Goal: Transaction & Acquisition: Book appointment/travel/reservation

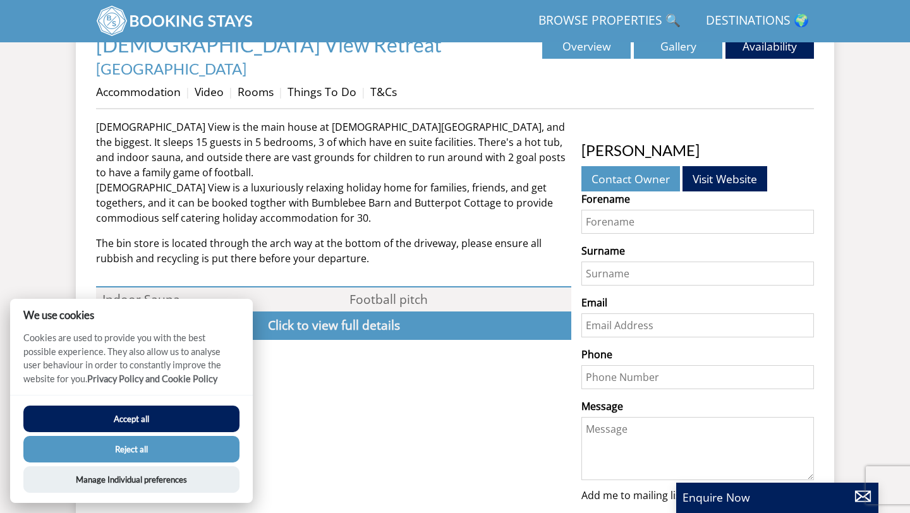
scroll to position [622, 0]
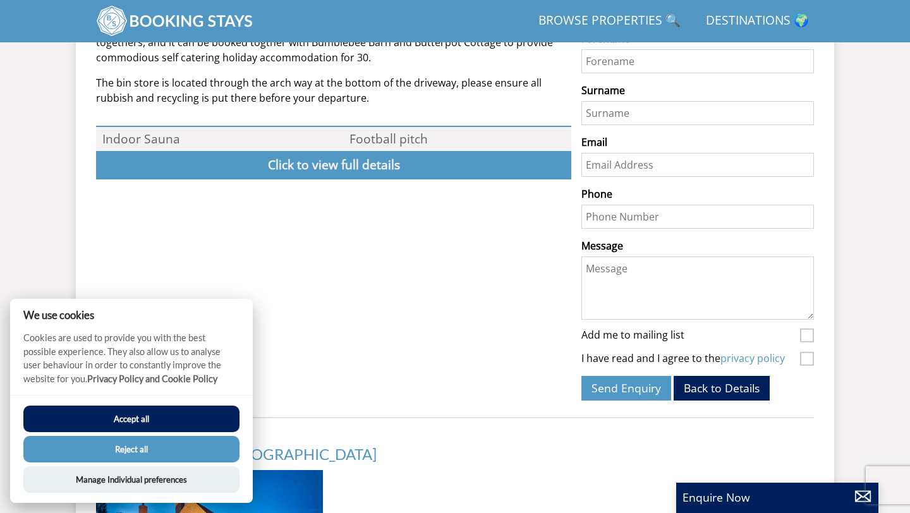
click at [213, 410] on button "Accept all" at bounding box center [131, 419] width 216 height 27
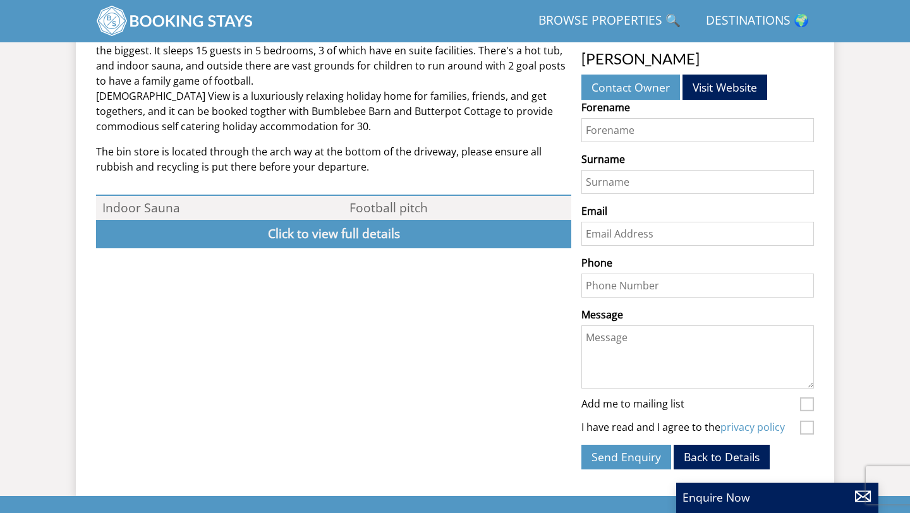
scroll to position [555, 0]
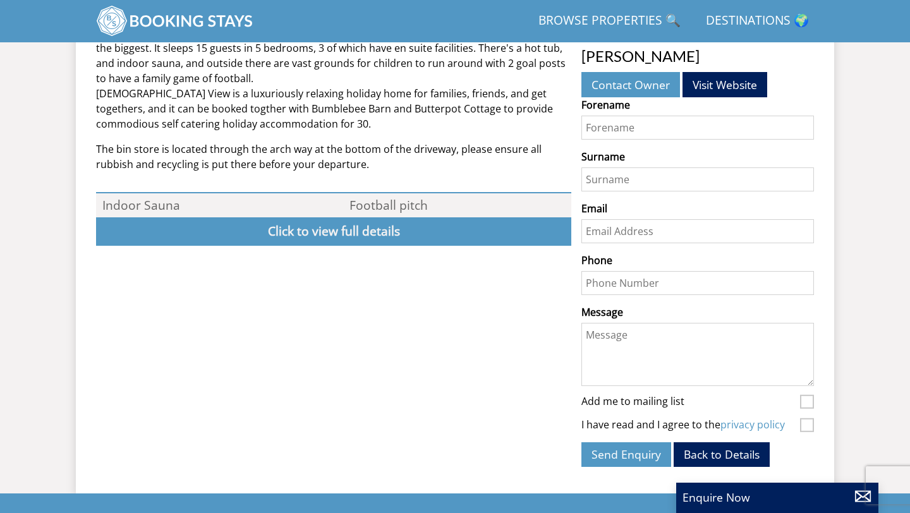
click at [342, 211] on div "[DEMOGRAPHIC_DATA] View is the main house at [DEMOGRAPHIC_DATA][GEOGRAPHIC_DATA…" at bounding box center [333, 249] width 475 height 448
click at [342, 217] on link "Click to view full details" at bounding box center [333, 231] width 475 height 28
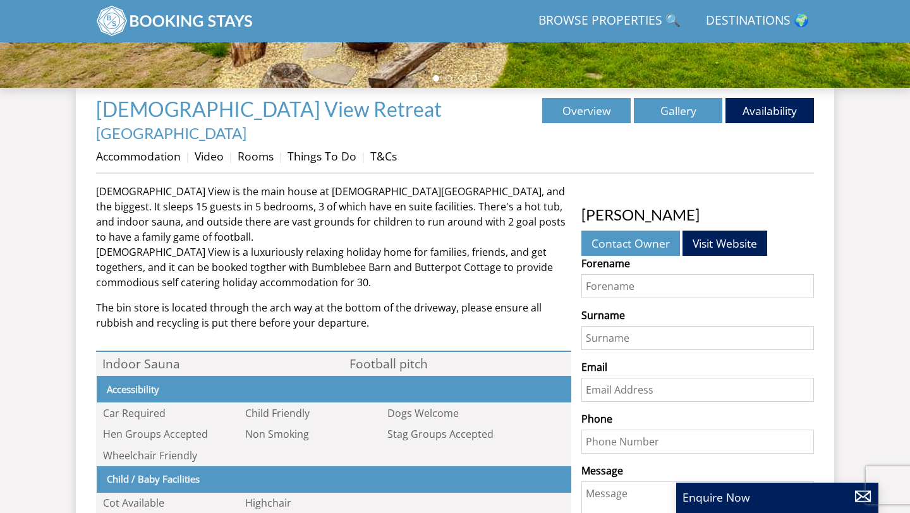
scroll to position [398, 0]
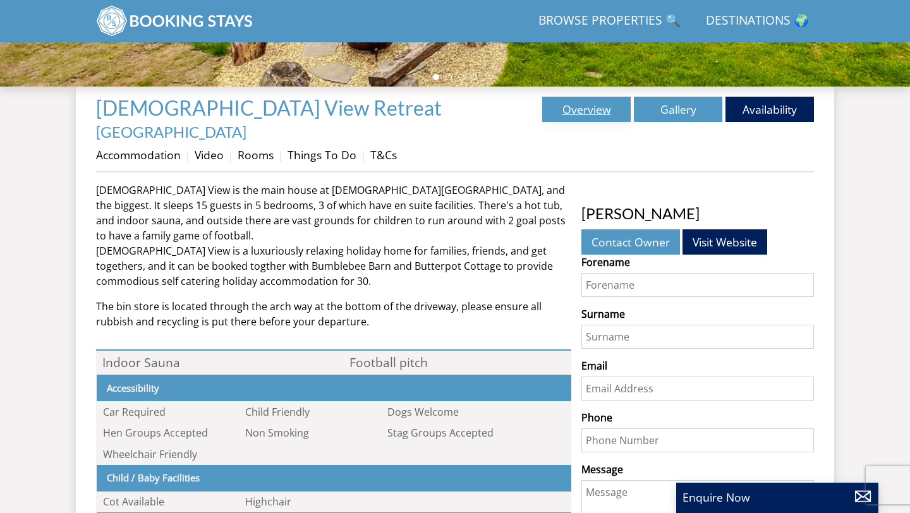
click at [592, 105] on link "Overview" at bounding box center [586, 109] width 88 height 25
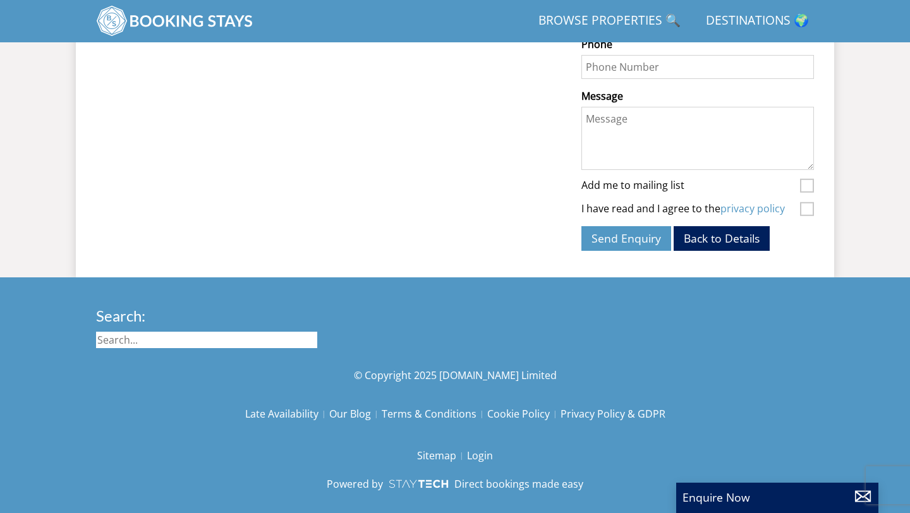
scroll to position [0, 0]
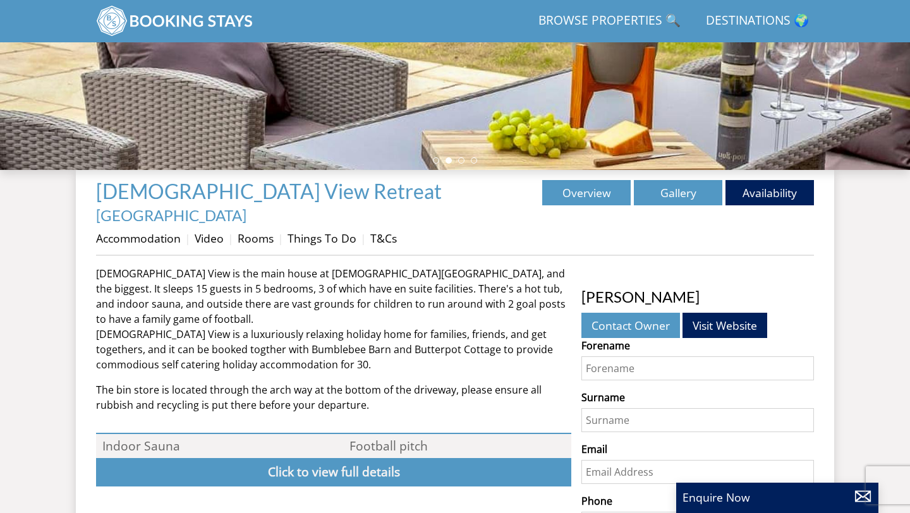
scroll to position [309, 0]
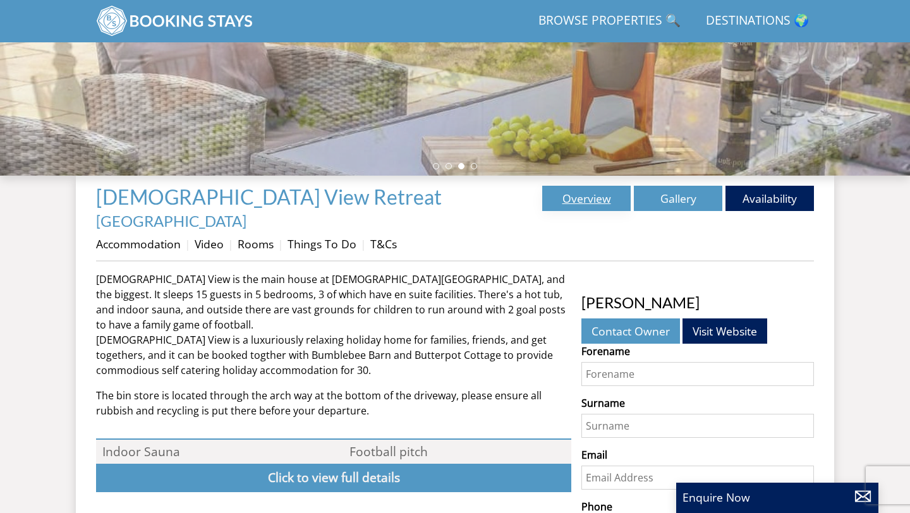
click at [589, 192] on link "Overview" at bounding box center [586, 198] width 88 height 25
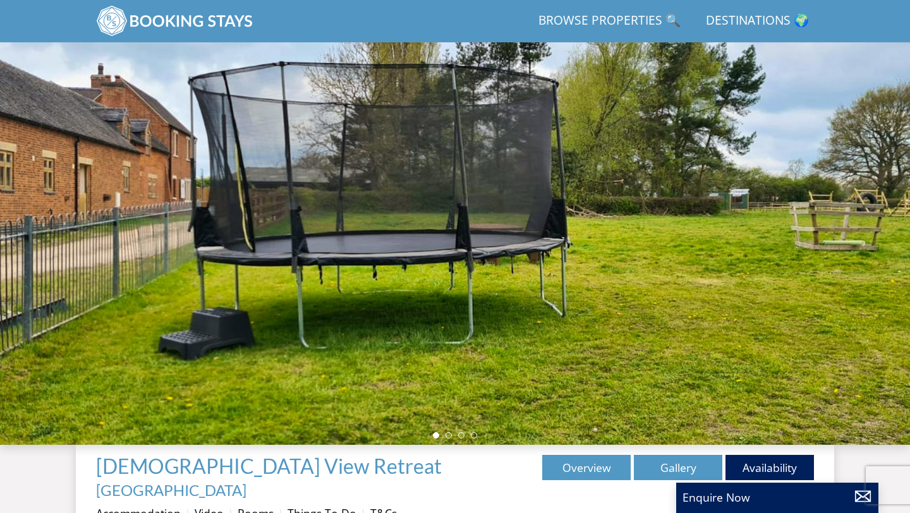
scroll to position [35, 0]
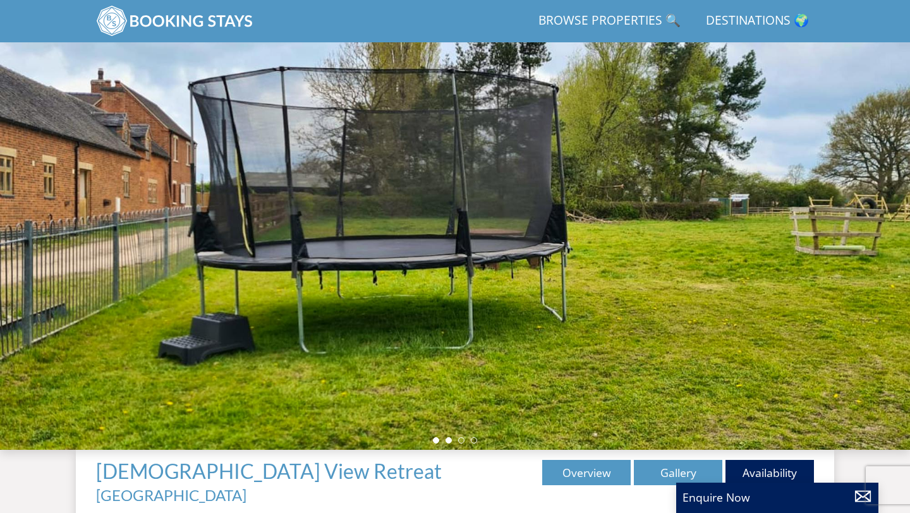
click at [449, 441] on li at bounding box center [448, 440] width 6 height 6
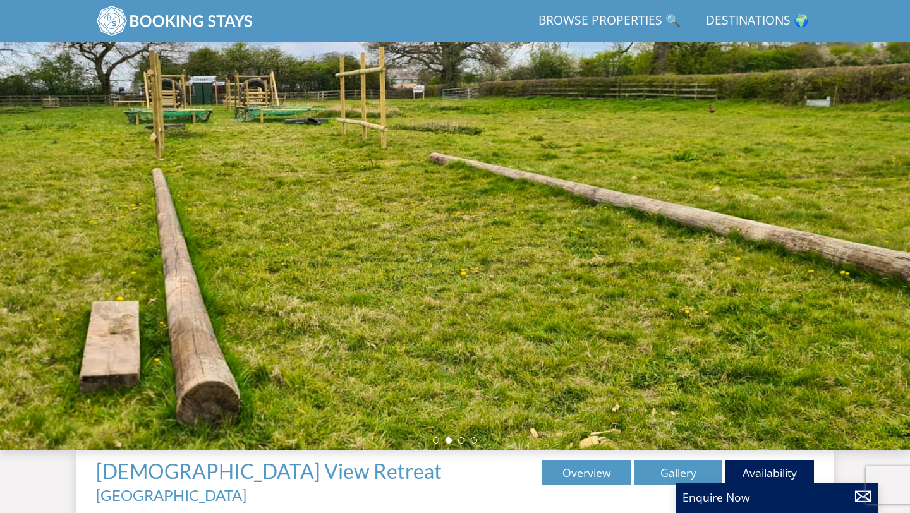
click at [464, 442] on ul at bounding box center [455, 440] width 44 height 6
click at [462, 441] on li at bounding box center [461, 440] width 6 height 6
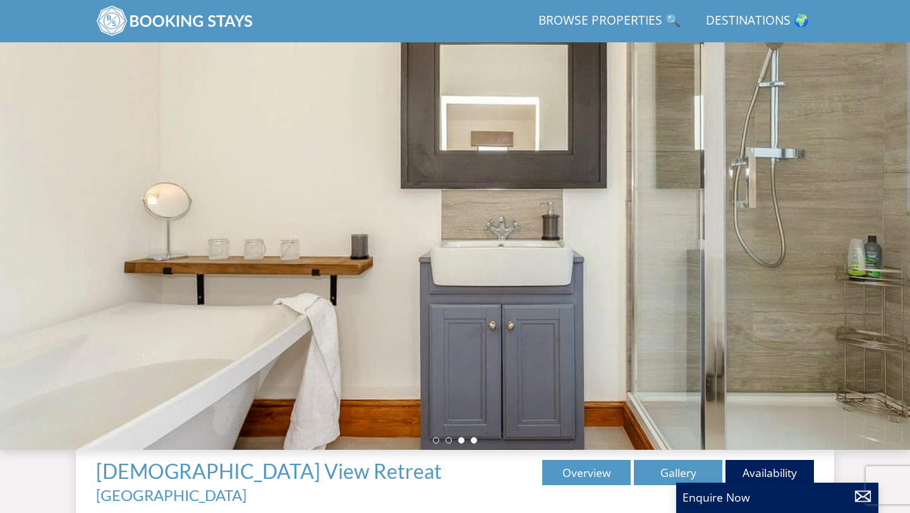
click at [473, 443] on li at bounding box center [474, 440] width 6 height 6
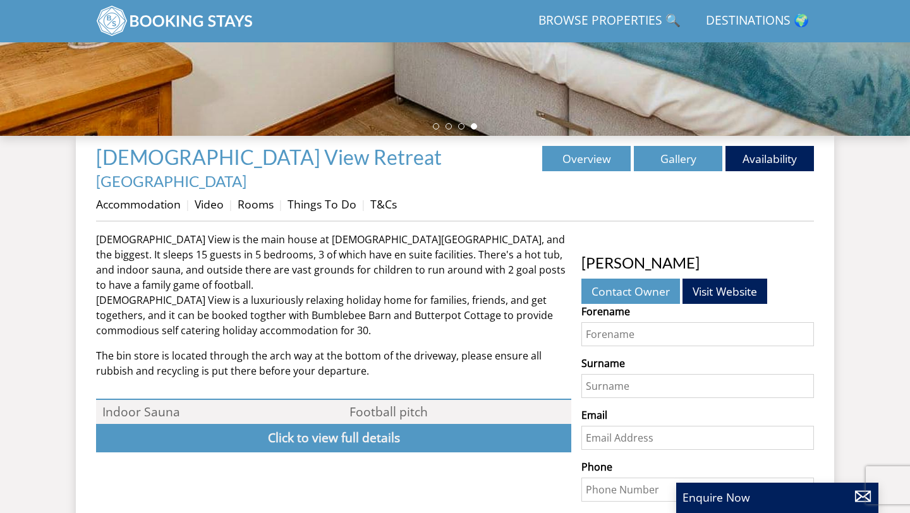
scroll to position [357, 0]
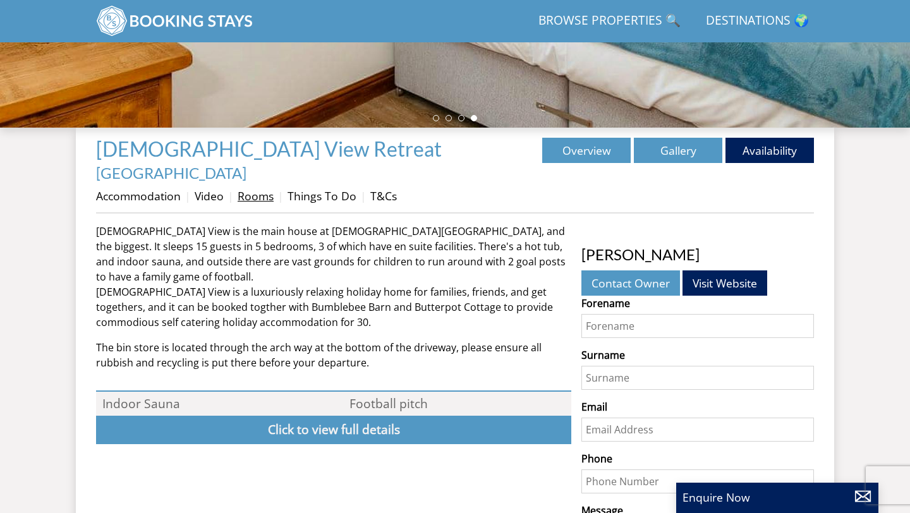
click at [255, 188] on link "Rooms" at bounding box center [255, 195] width 36 height 15
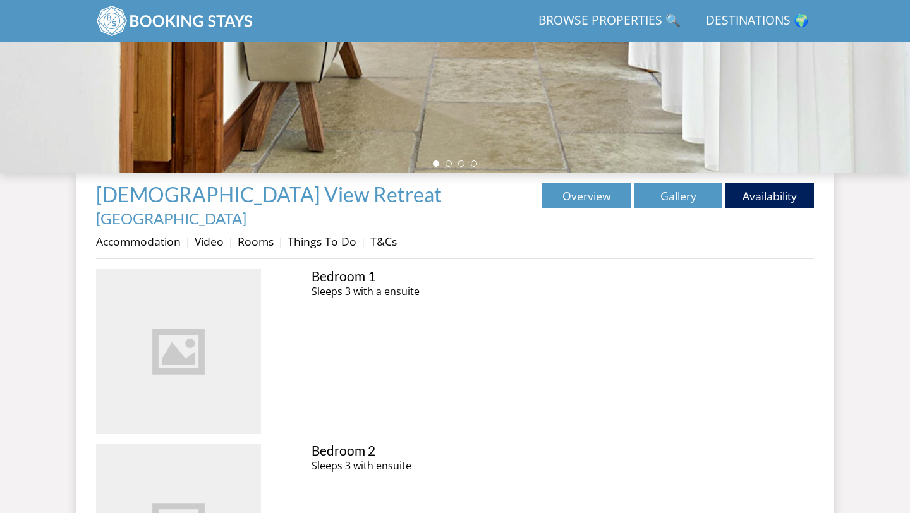
scroll to position [318, 0]
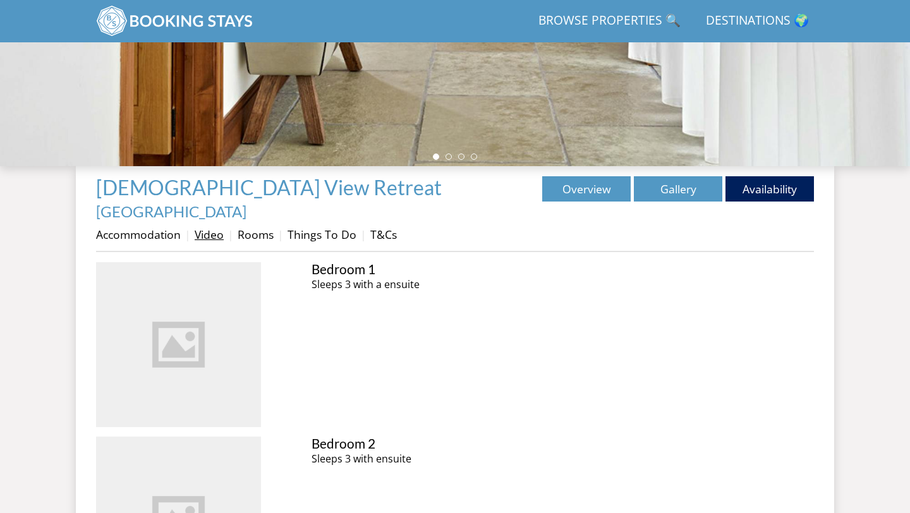
click at [210, 227] on link "Video" at bounding box center [209, 234] width 29 height 15
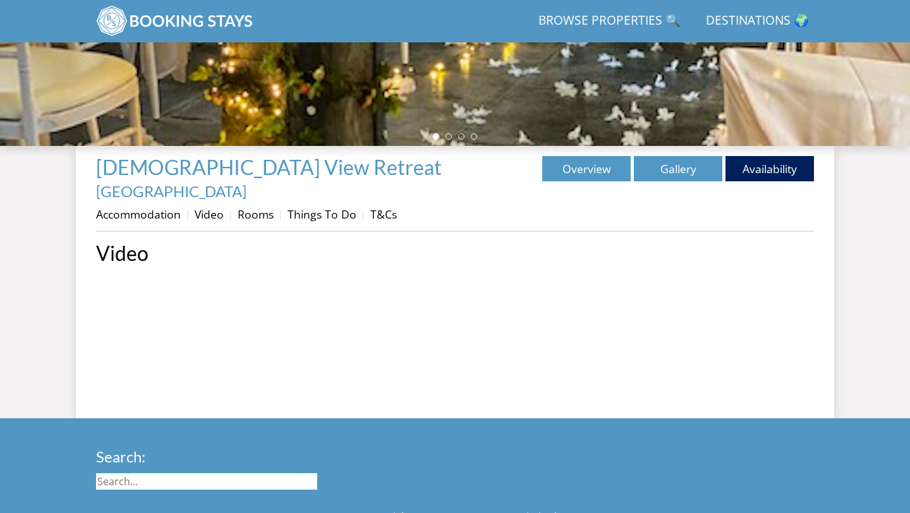
scroll to position [346, 0]
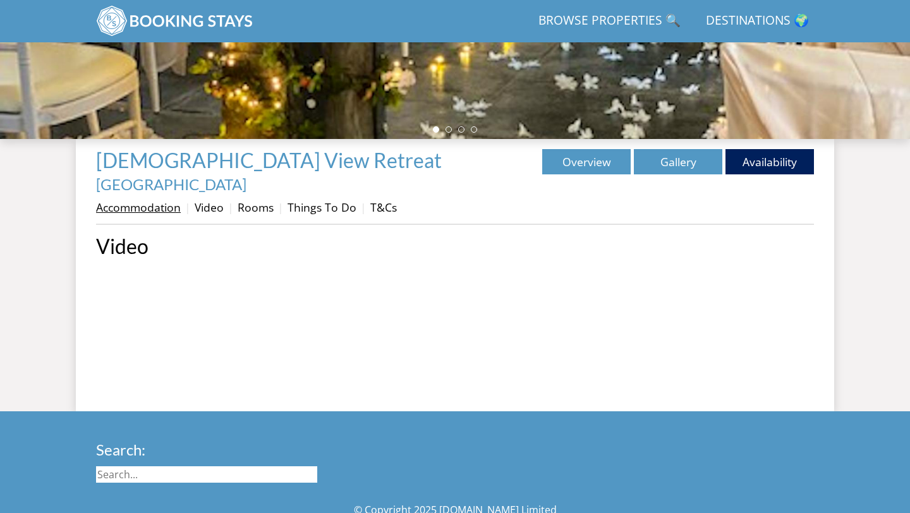
click at [157, 200] on link "Accommodation" at bounding box center [138, 207] width 85 height 15
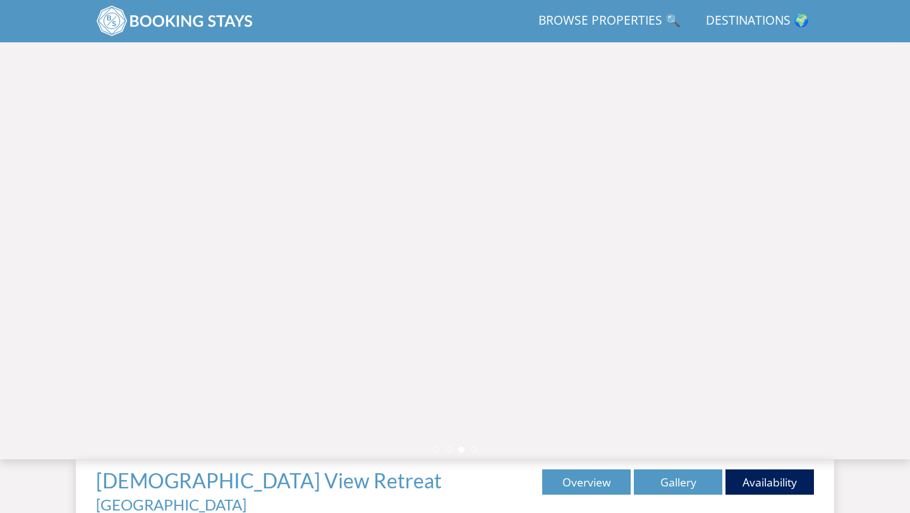
scroll to position [20, 0]
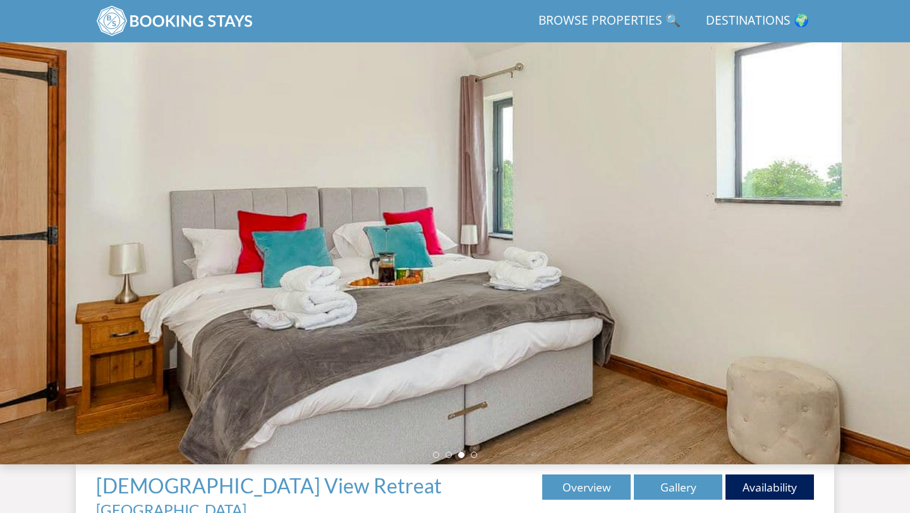
click at [627, 11] on link "Browse Properties 🔍" at bounding box center [609, 21] width 152 height 28
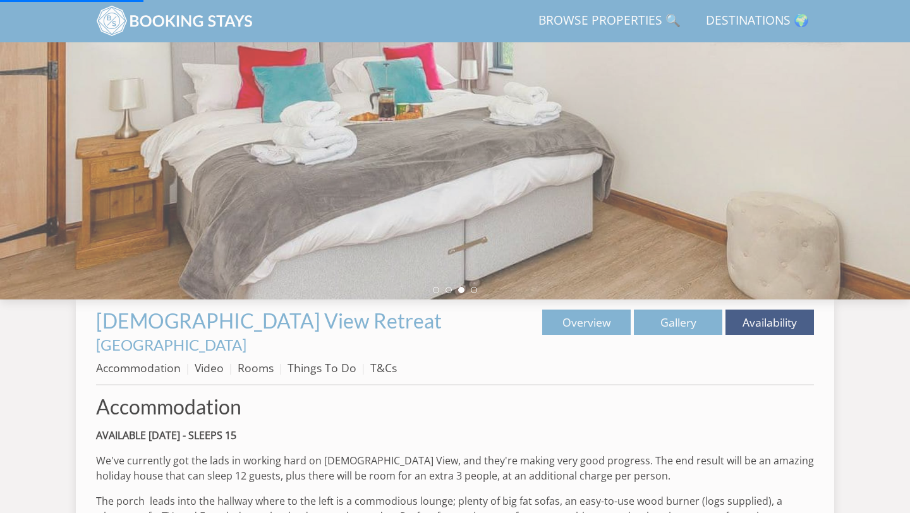
scroll to position [0, 0]
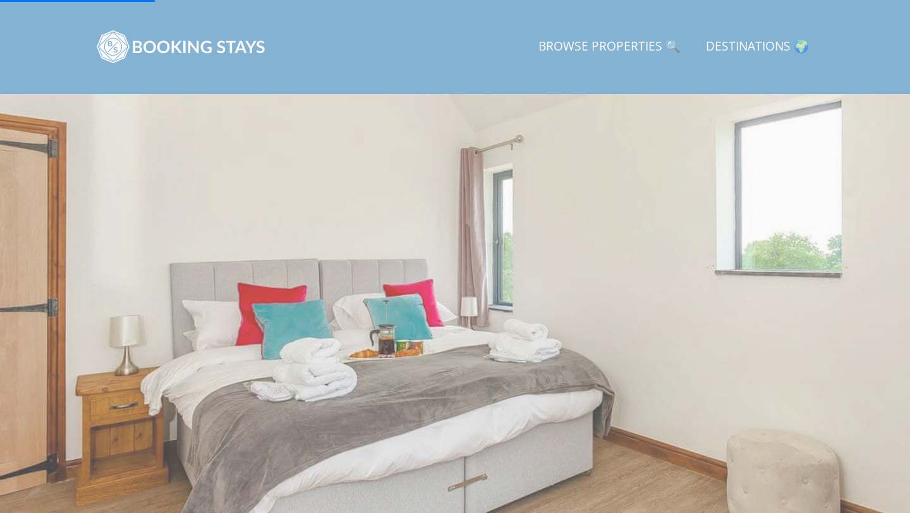
click at [591, 54] on link "Browse Properties 🔍" at bounding box center [609, 47] width 152 height 28
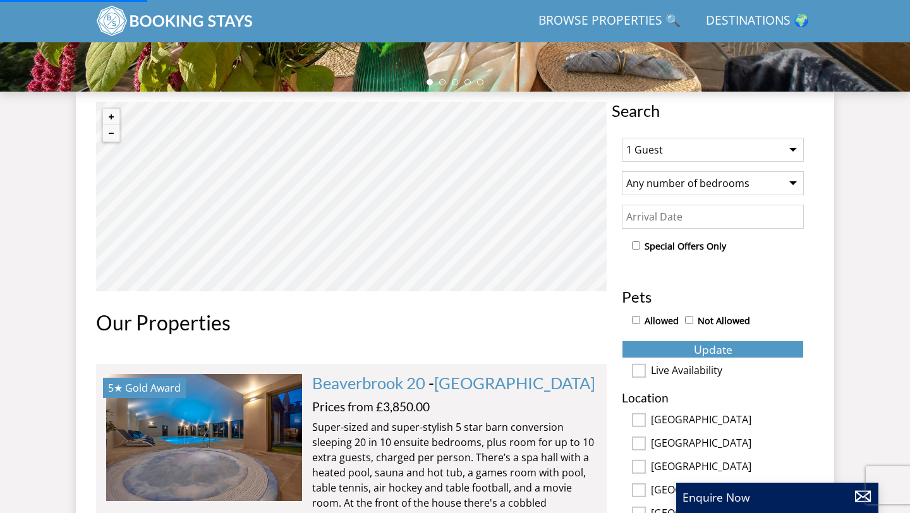
scroll to position [394, 0]
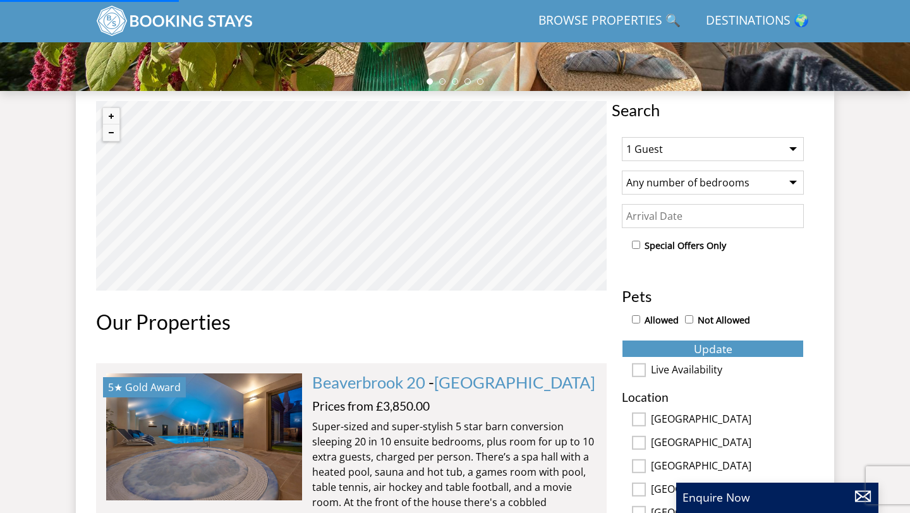
click at [757, 144] on select "1 Guest 2 Guests 3 Guests 4 Guests 5 Guests 6 Guests 7 Guests 8 Guests 9 Guests…" at bounding box center [713, 149] width 182 height 24
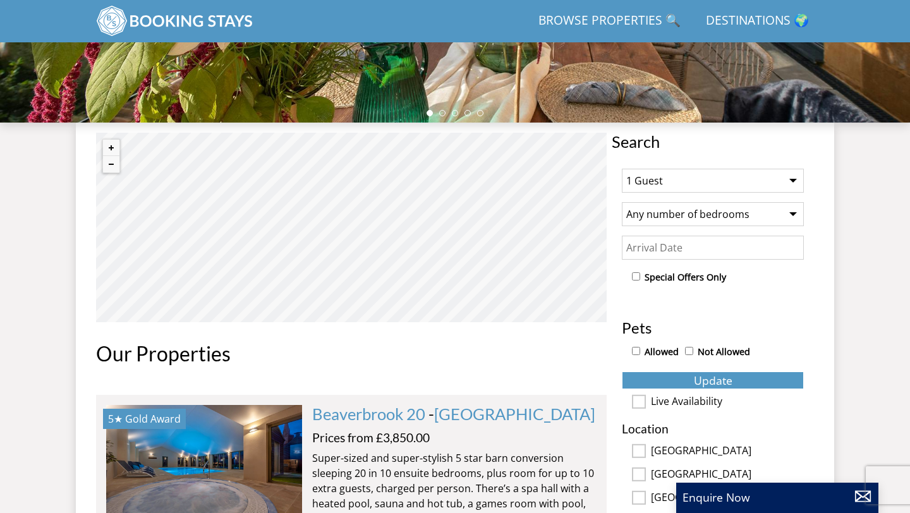
click at [733, 183] on select "1 Guest 2 Guests 3 Guests 4 Guests 5 Guests 6 Guests 7 Guests 8 Guests 9 Guests…" at bounding box center [713, 181] width 182 height 24
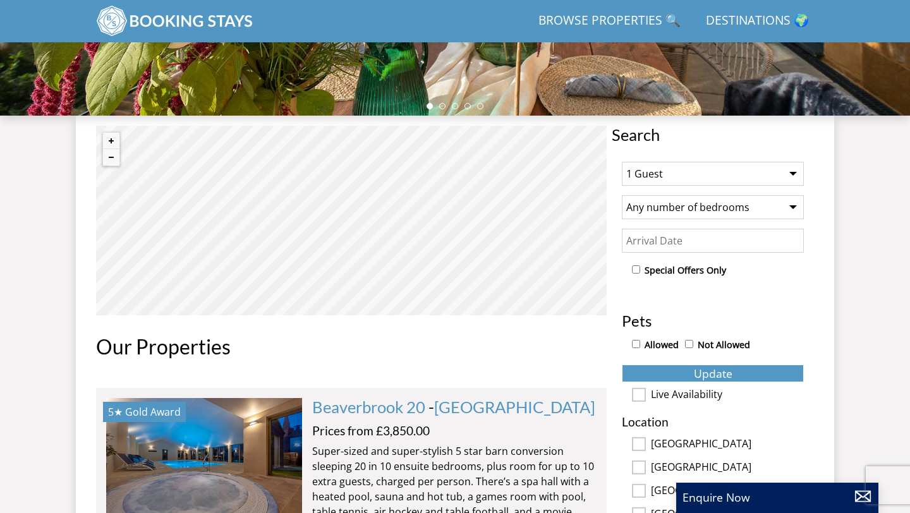
scroll to position [371, 0]
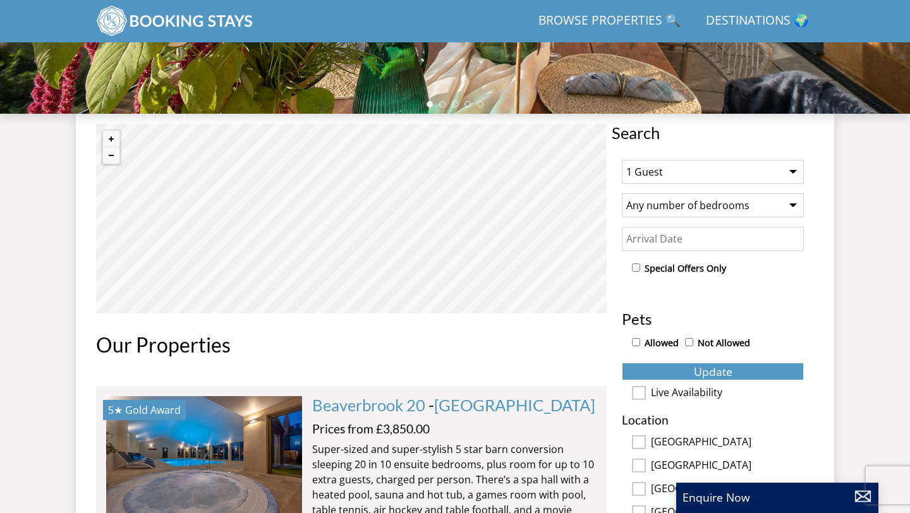
select select "15"
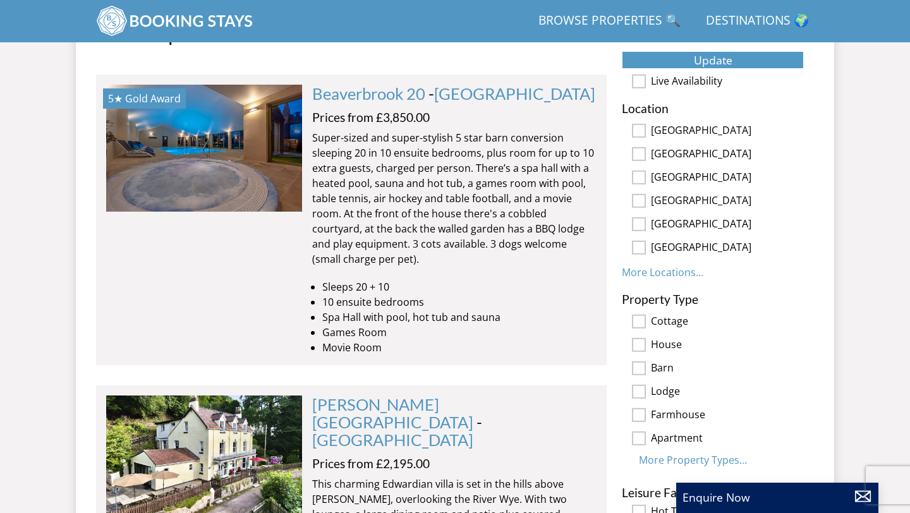
scroll to position [700, 0]
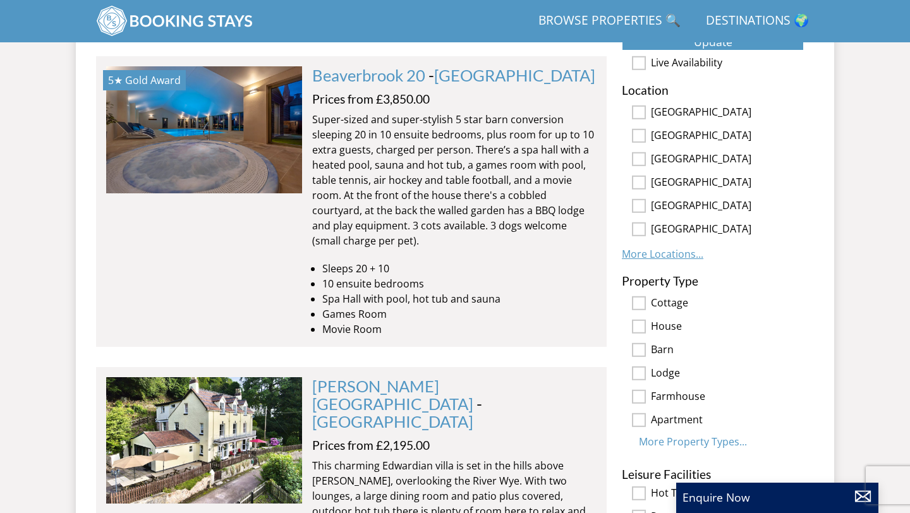
click at [687, 249] on link "More Locations..." at bounding box center [662, 254] width 81 height 14
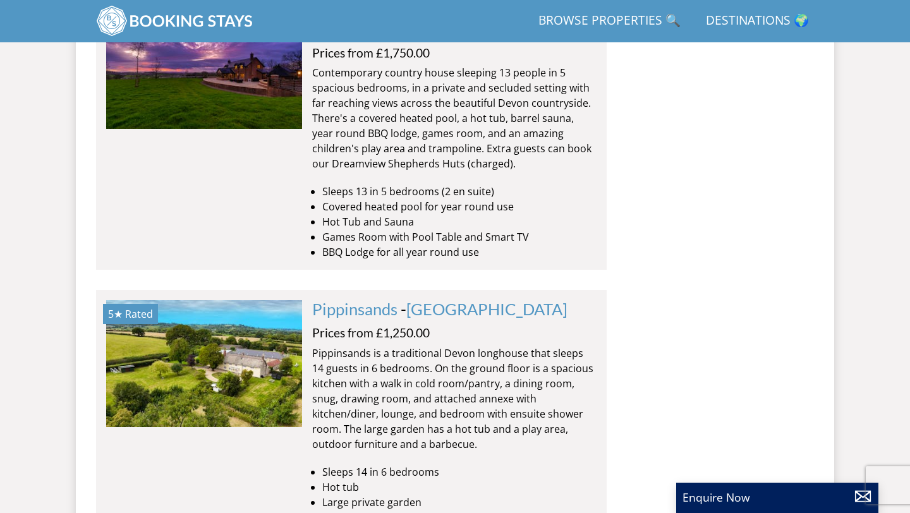
scroll to position [6190, 0]
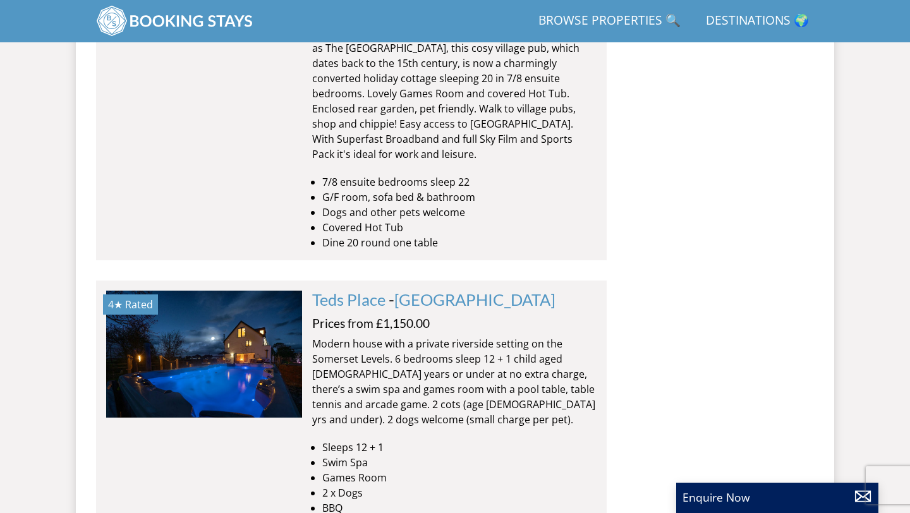
scroll to position [11627, 0]
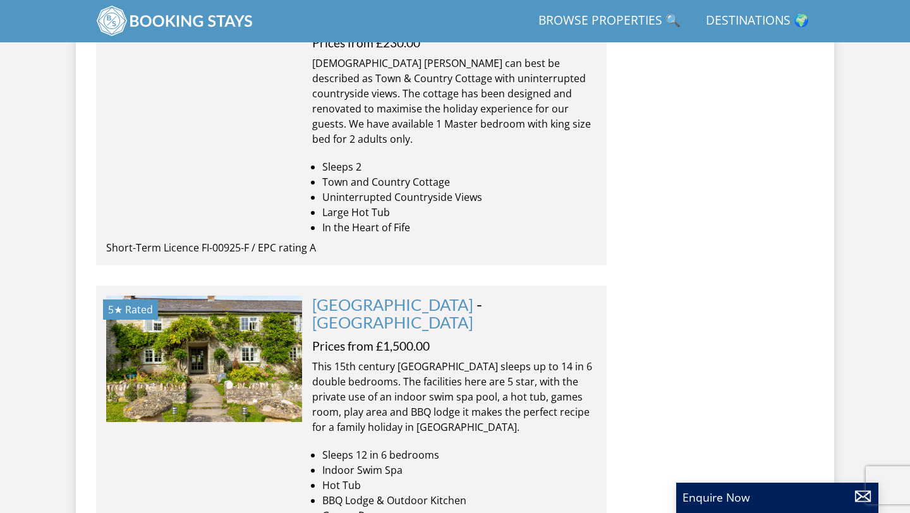
scroll to position [17456, 0]
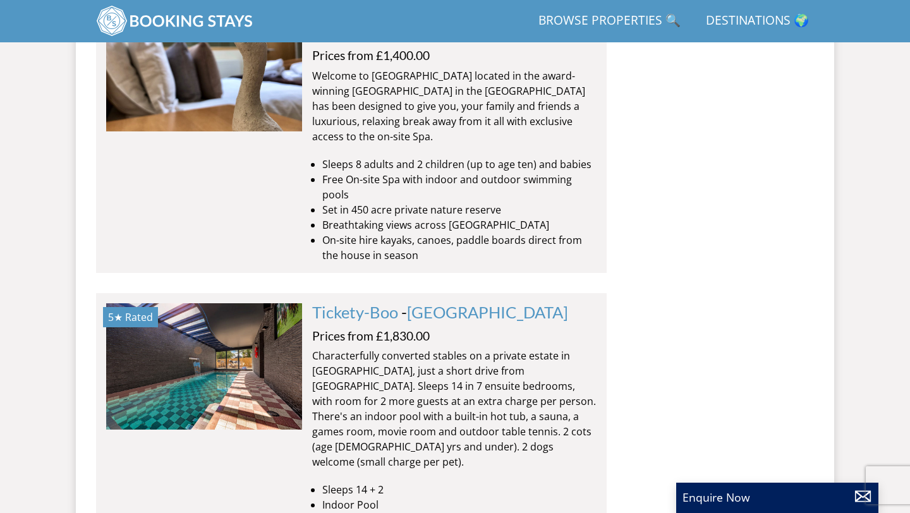
scroll to position [23125, 0]
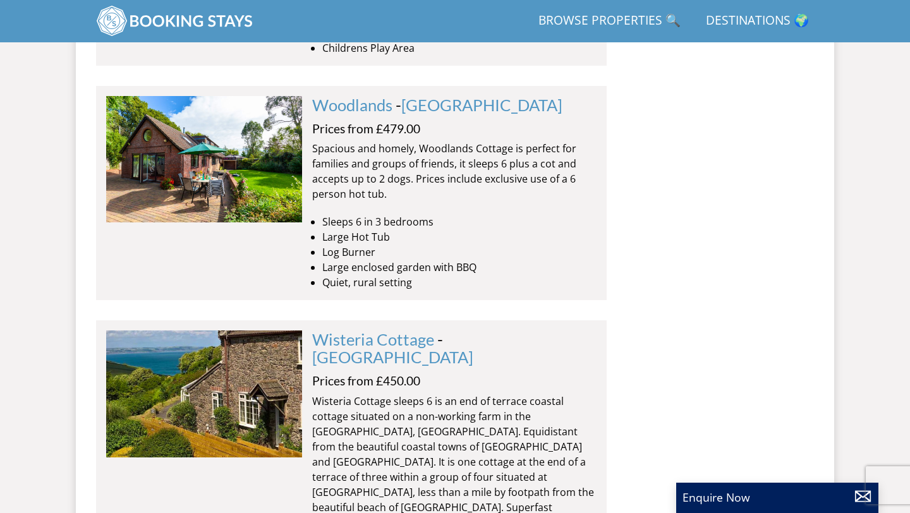
scroll to position [28803, 0]
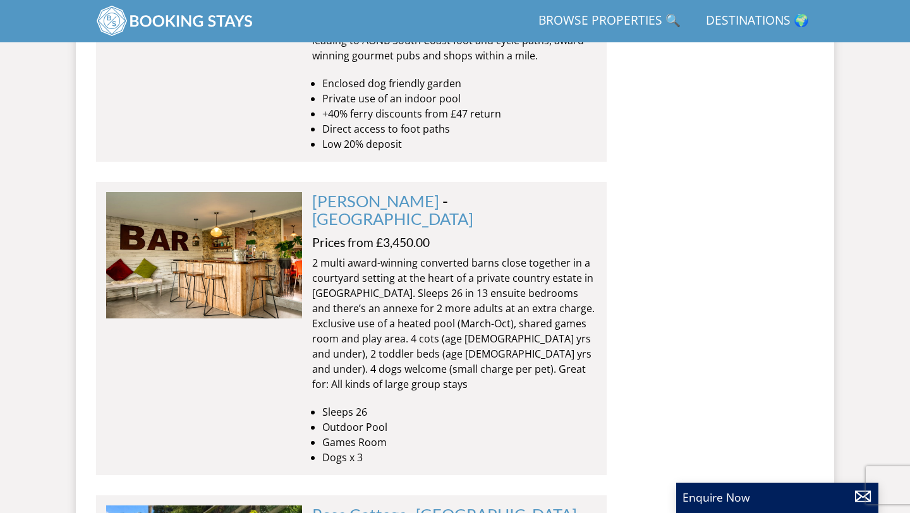
scroll to position [30610, 0]
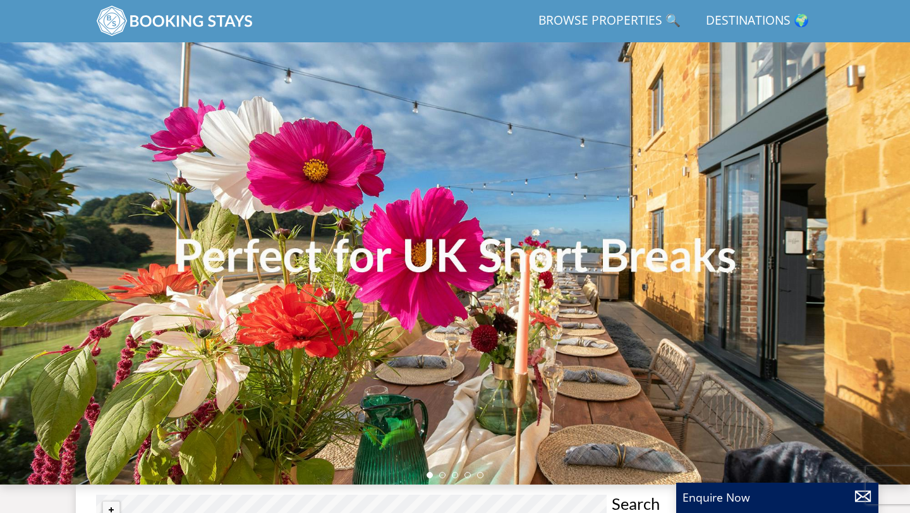
select select "15"
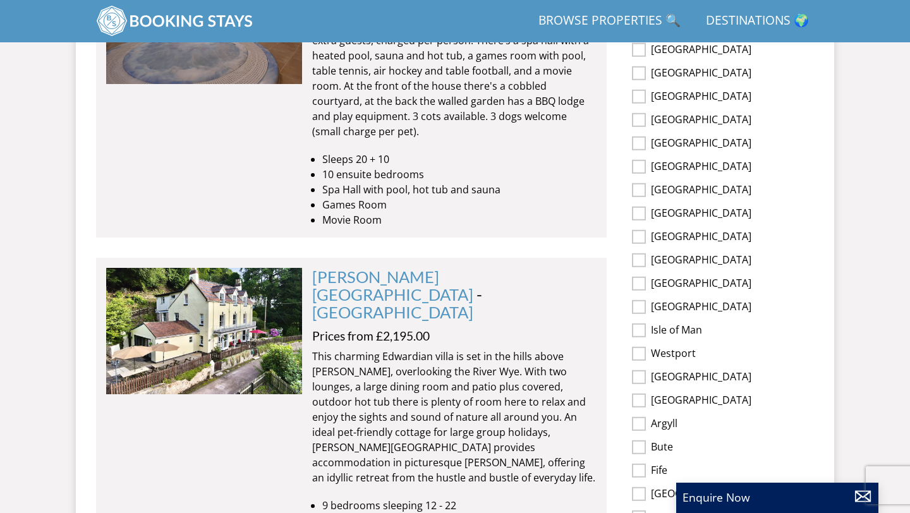
scroll to position [808, 0]
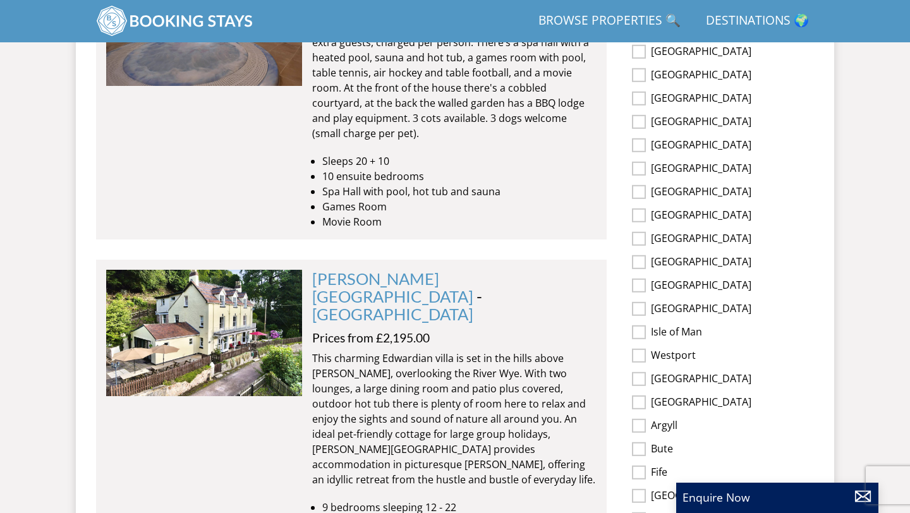
click at [640, 188] on input "[GEOGRAPHIC_DATA]" at bounding box center [639, 192] width 14 height 14
checkbox input "true"
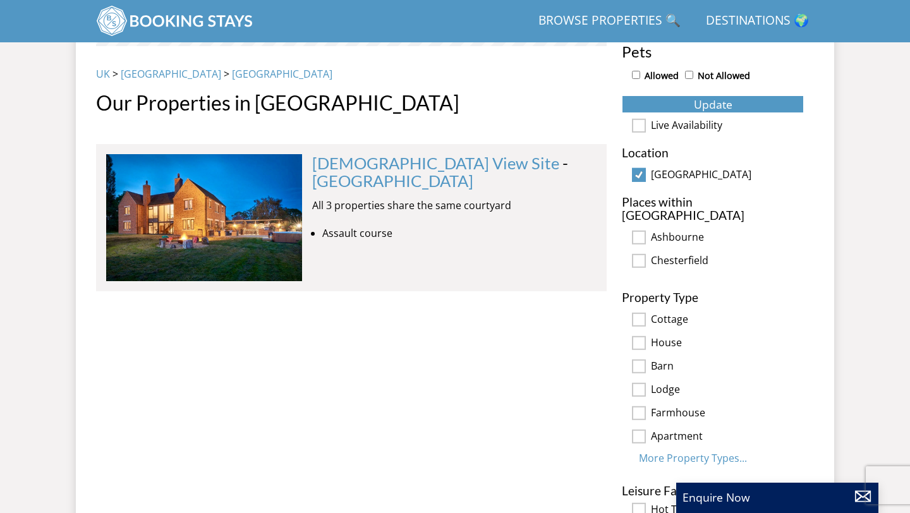
scroll to position [637, 0]
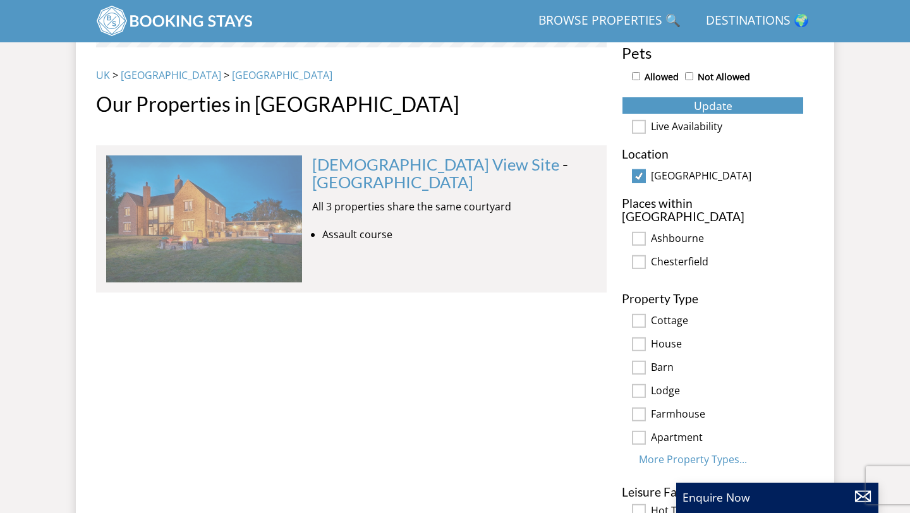
click at [255, 224] on img at bounding box center [204, 218] width 196 height 126
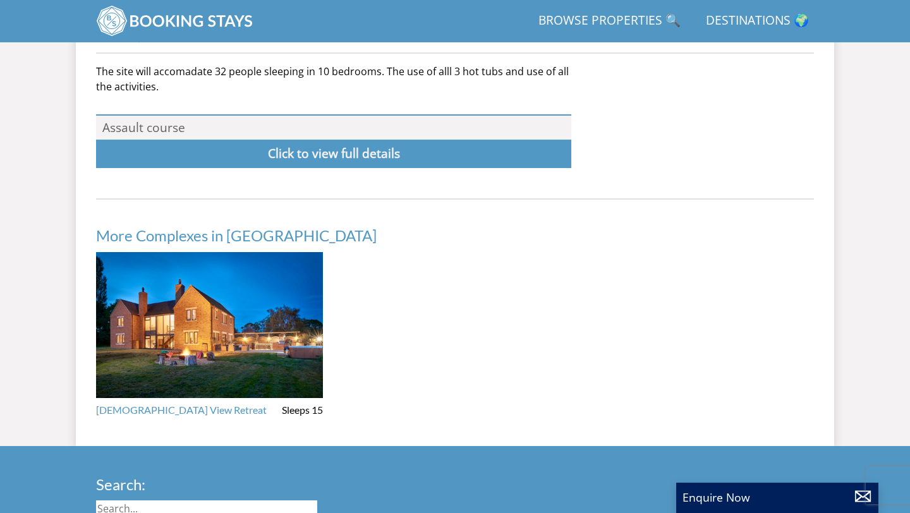
scroll to position [517, 0]
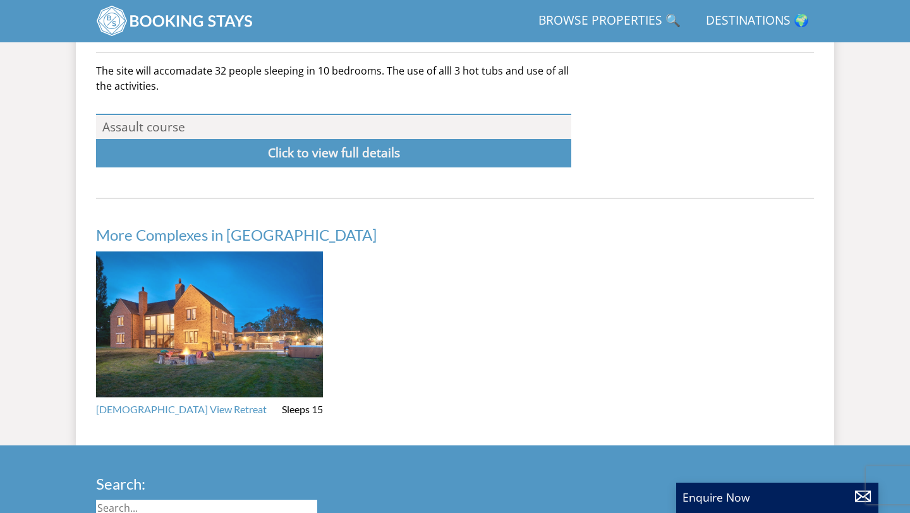
click at [283, 342] on img at bounding box center [209, 324] width 227 height 147
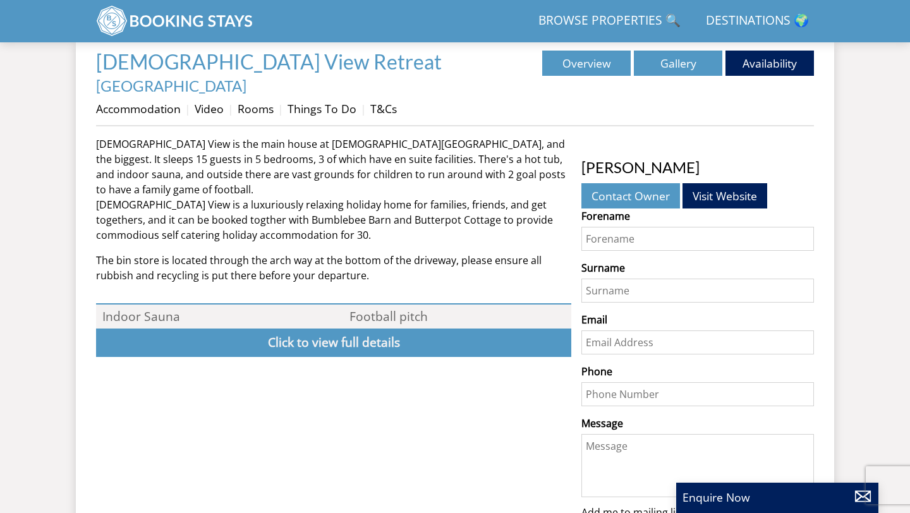
scroll to position [436, 0]
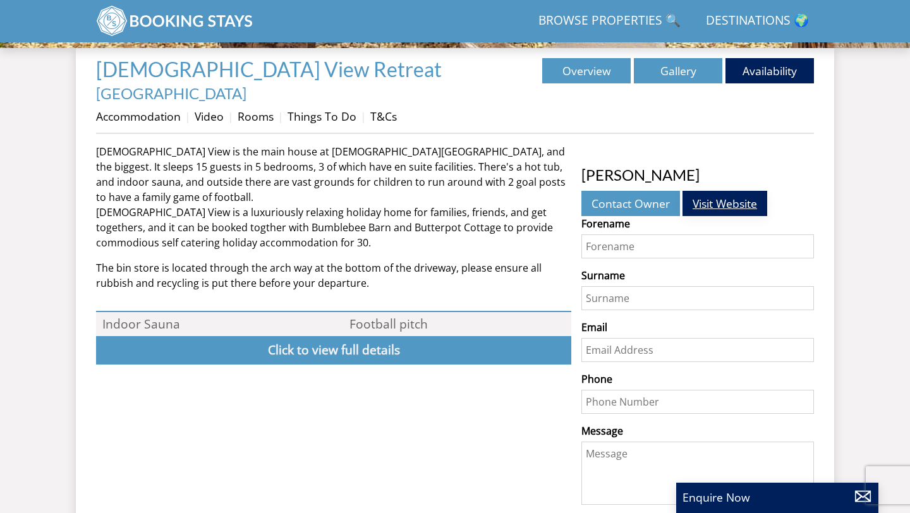
click at [736, 191] on link "Visit Website" at bounding box center [724, 203] width 85 height 25
